Goal: Task Accomplishment & Management: Use online tool/utility

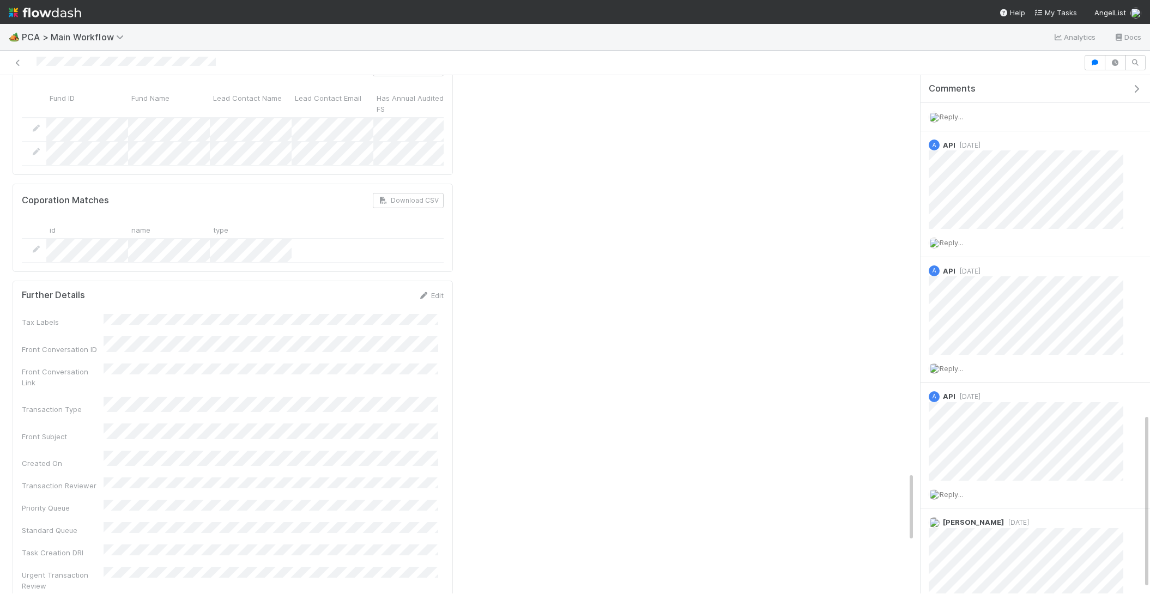
scroll to position [1004, 0]
